Goal: Navigation & Orientation: Find specific page/section

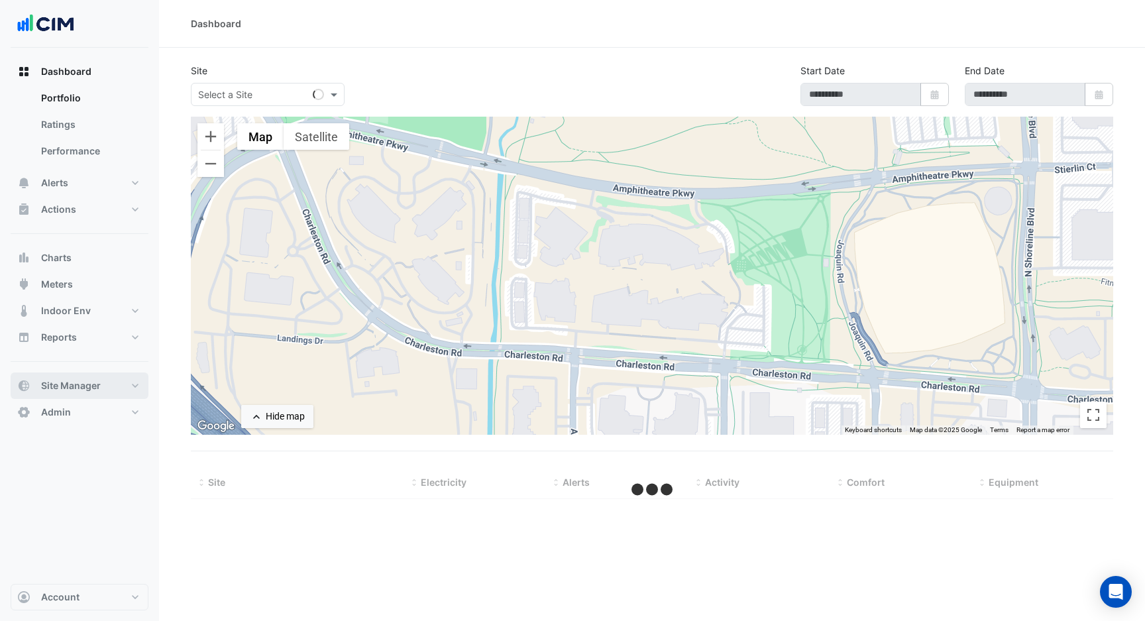
click at [87, 380] on span "Site Manager" at bounding box center [71, 385] width 60 height 13
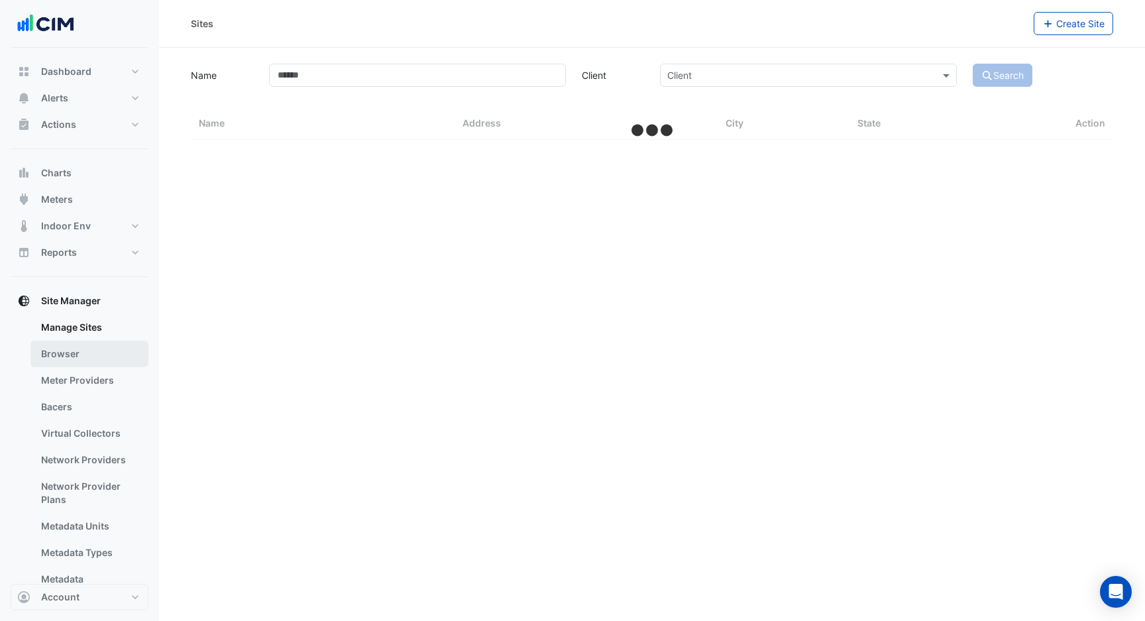
click at [81, 357] on link "Browser" at bounding box center [89, 354] width 118 height 27
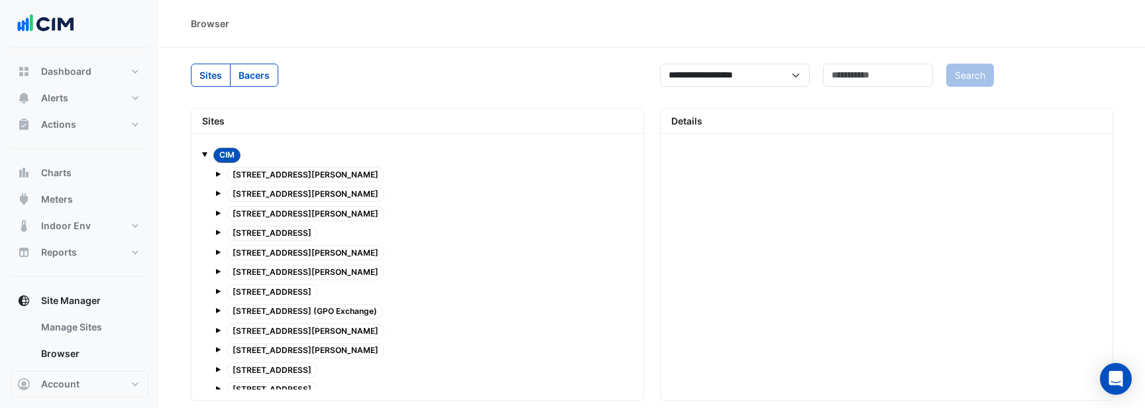
click at [216, 175] on span at bounding box center [217, 174] width 5 height 5
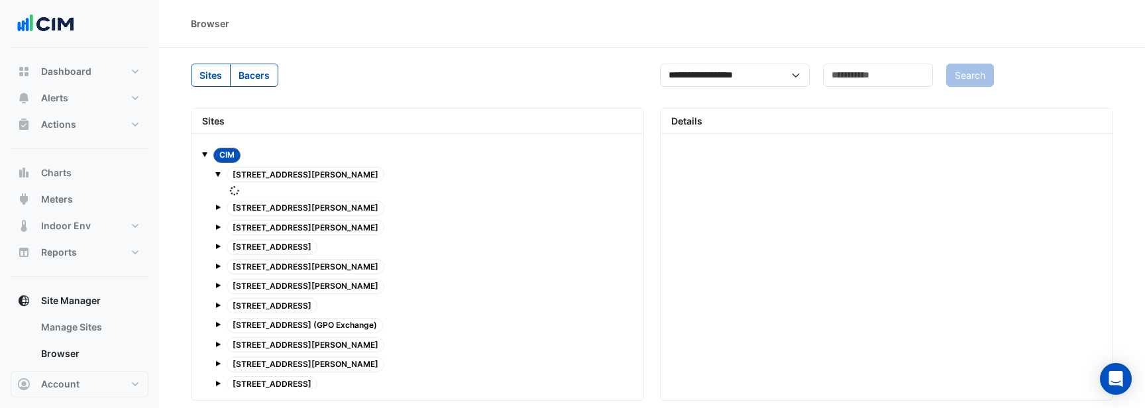
click at [241, 180] on span "[STREET_ADDRESS][PERSON_NAME]" at bounding box center [306, 174] width 158 height 15
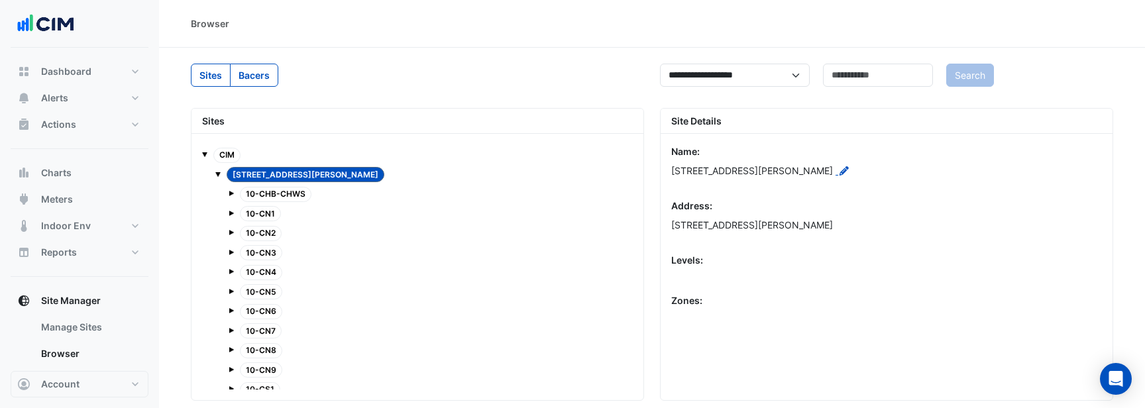
click at [252, 190] on span "10-CHB-CHWS" at bounding box center [276, 194] width 72 height 15
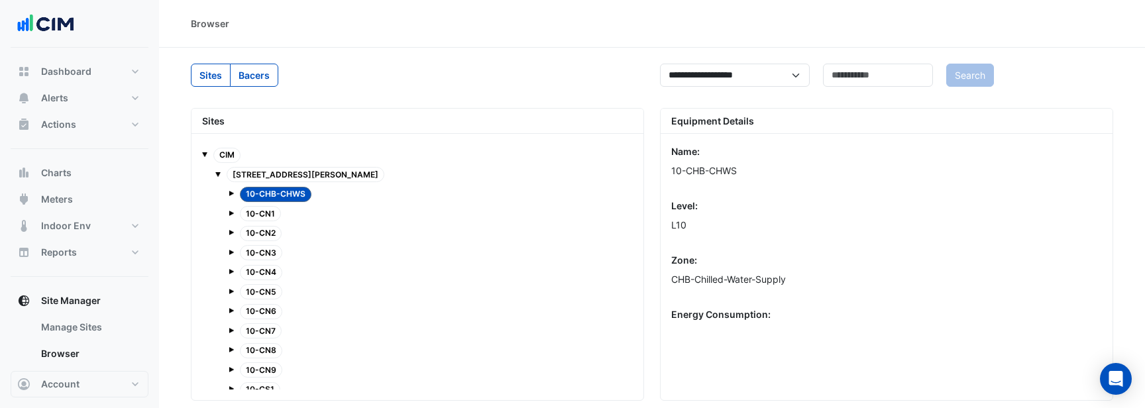
click at [229, 193] on span at bounding box center [231, 193] width 5 height 5
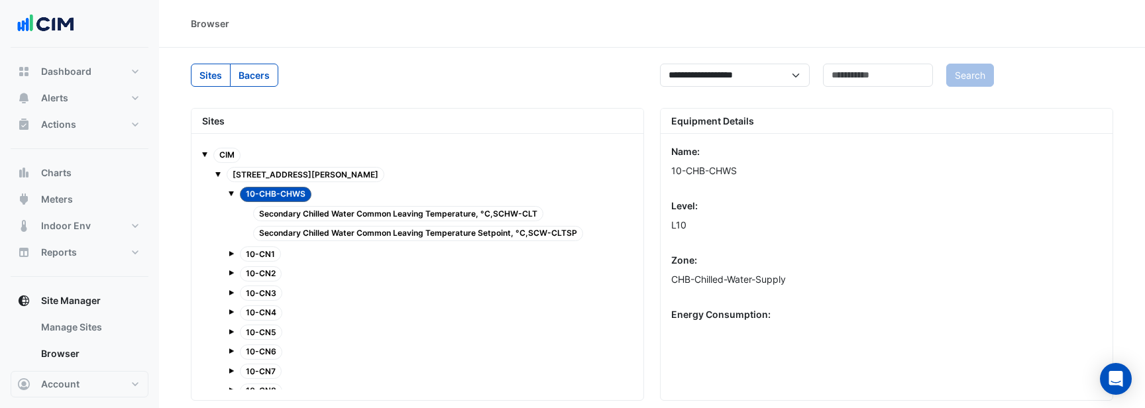
click at [421, 211] on span "Secondary Chilled Water Common Leaving Temperature, °C,SCHW-CLT" at bounding box center [398, 213] width 290 height 15
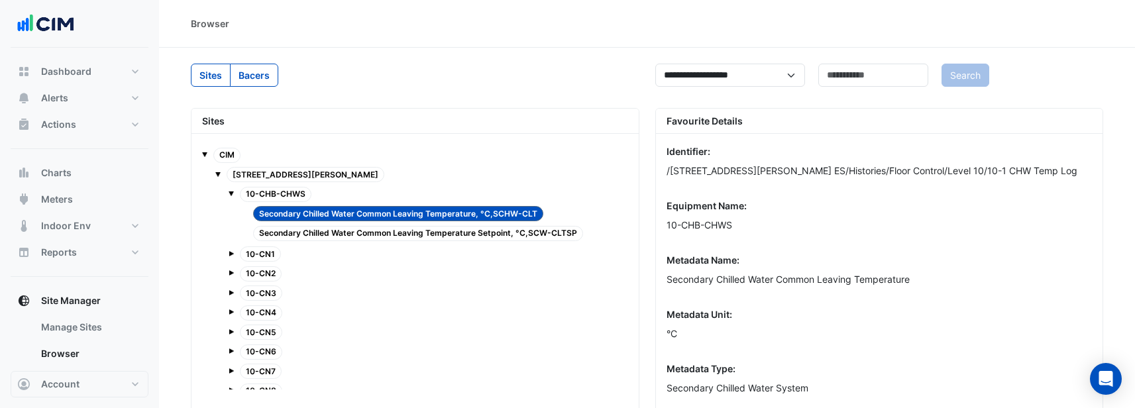
click at [419, 232] on span "Secondary Chilled Water Common Leaving Temperature Setpoint, °C,SCW-CLTSP" at bounding box center [418, 233] width 330 height 15
